Goal: Transaction & Acquisition: Download file/media

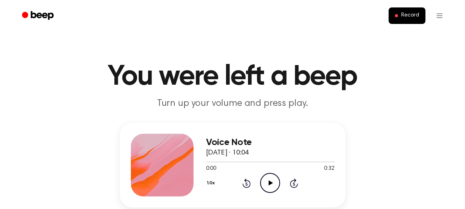
click at [268, 180] on icon "Play Audio" at bounding box center [270, 183] width 20 height 20
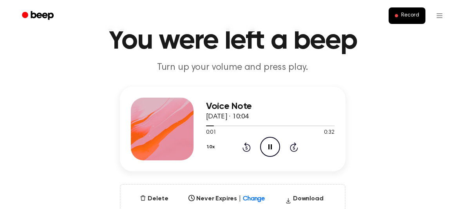
scroll to position [86, 0]
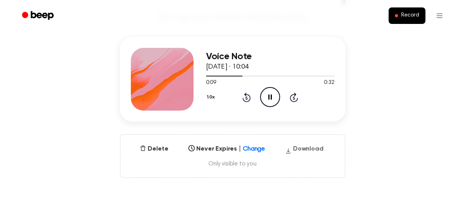
click at [306, 148] on button "Download" at bounding box center [304, 150] width 45 height 13
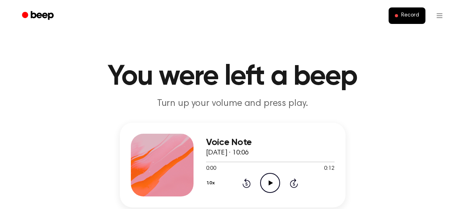
click at [273, 184] on icon "Play Audio" at bounding box center [270, 183] width 20 height 20
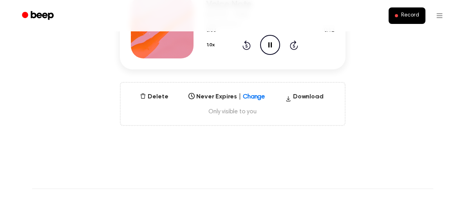
scroll to position [164, 0]
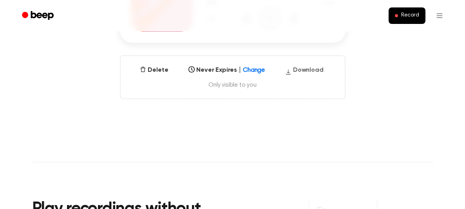
click at [301, 68] on button "Download" at bounding box center [304, 71] width 45 height 13
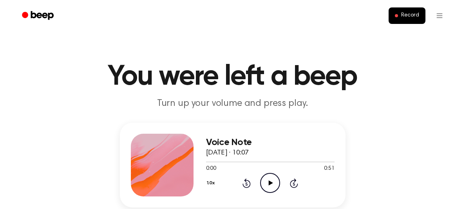
click at [270, 186] on icon "Play Audio" at bounding box center [270, 183] width 20 height 20
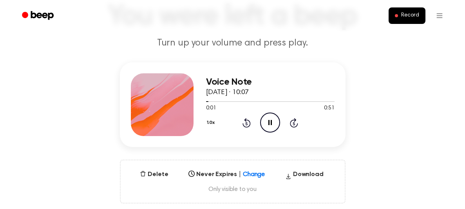
scroll to position [106, 0]
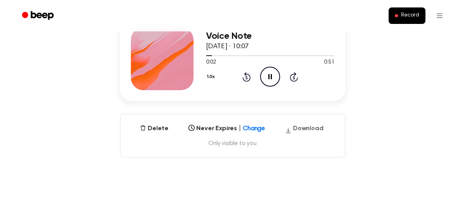
click at [302, 128] on button "Download" at bounding box center [304, 130] width 45 height 13
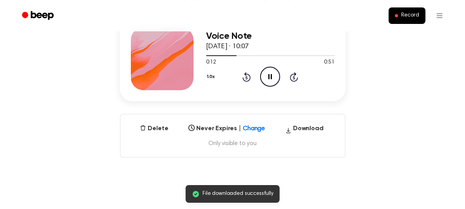
click at [273, 78] on icon "Pause Audio" at bounding box center [270, 77] width 20 height 20
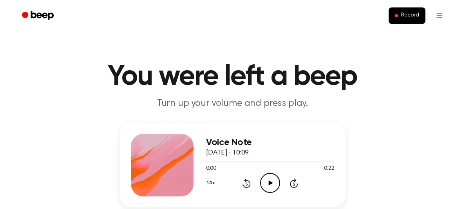
click at [268, 184] on icon "Play Audio" at bounding box center [270, 183] width 20 height 20
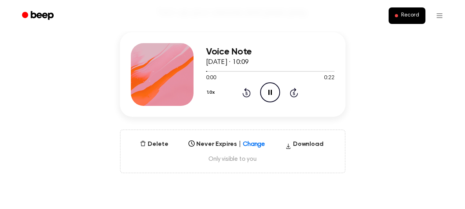
scroll to position [93, 0]
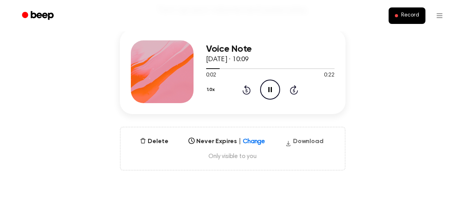
click at [307, 140] on button "Download" at bounding box center [304, 143] width 45 height 13
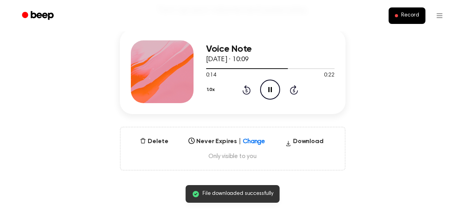
click at [267, 92] on icon "Pause Audio" at bounding box center [270, 89] width 20 height 20
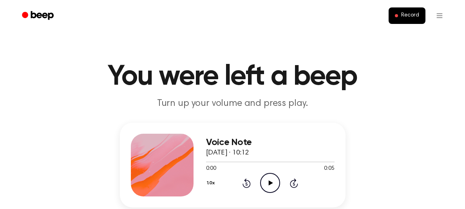
click at [269, 182] on icon at bounding box center [271, 182] width 4 height 5
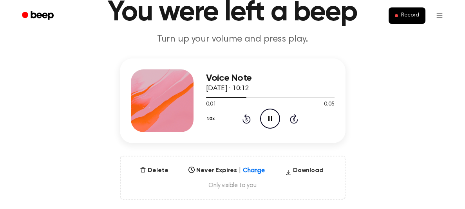
scroll to position [95, 0]
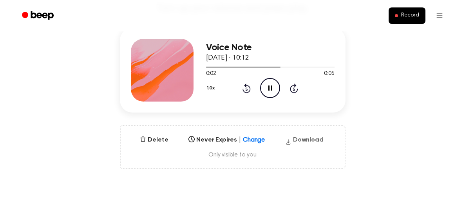
click at [308, 140] on button "Download" at bounding box center [304, 141] width 45 height 13
